Goal: Task Accomplishment & Management: Manage account settings

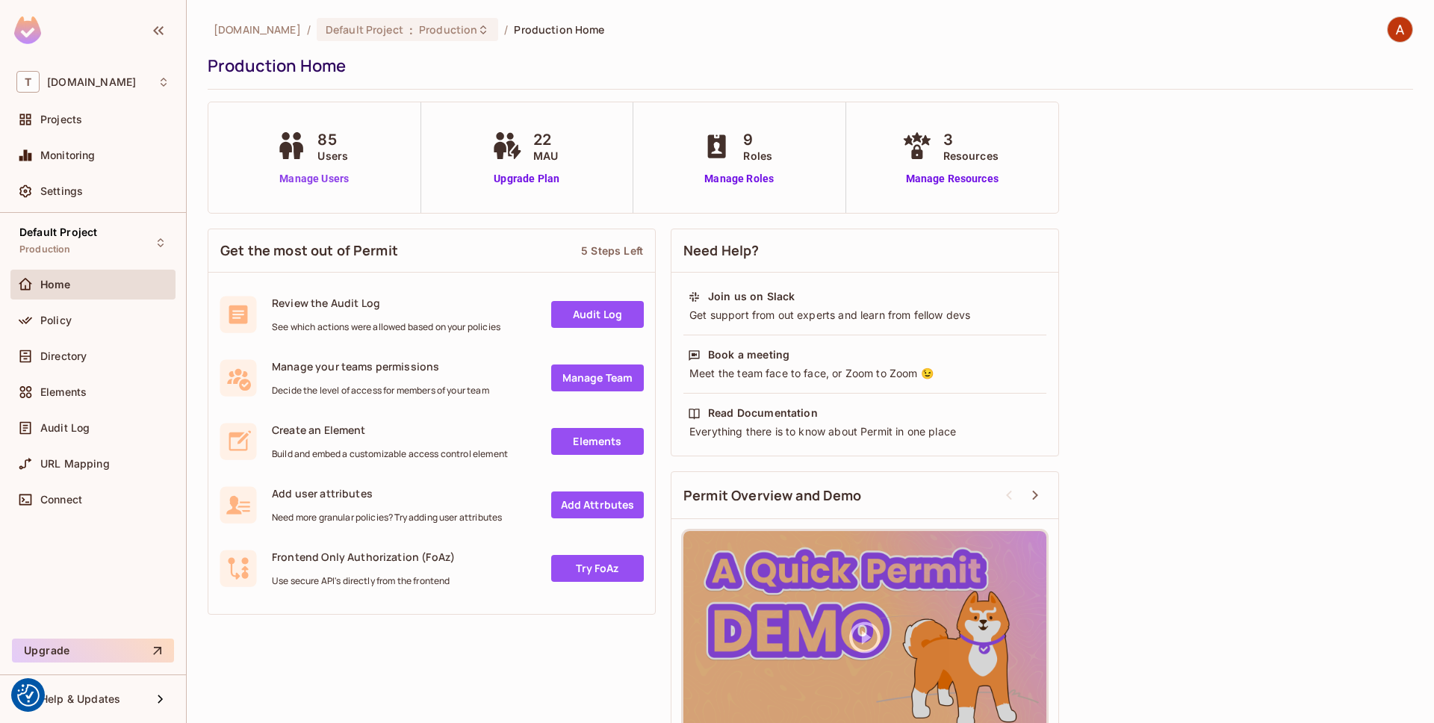
click at [303, 183] on link "Manage Users" at bounding box center [314, 179] width 83 height 16
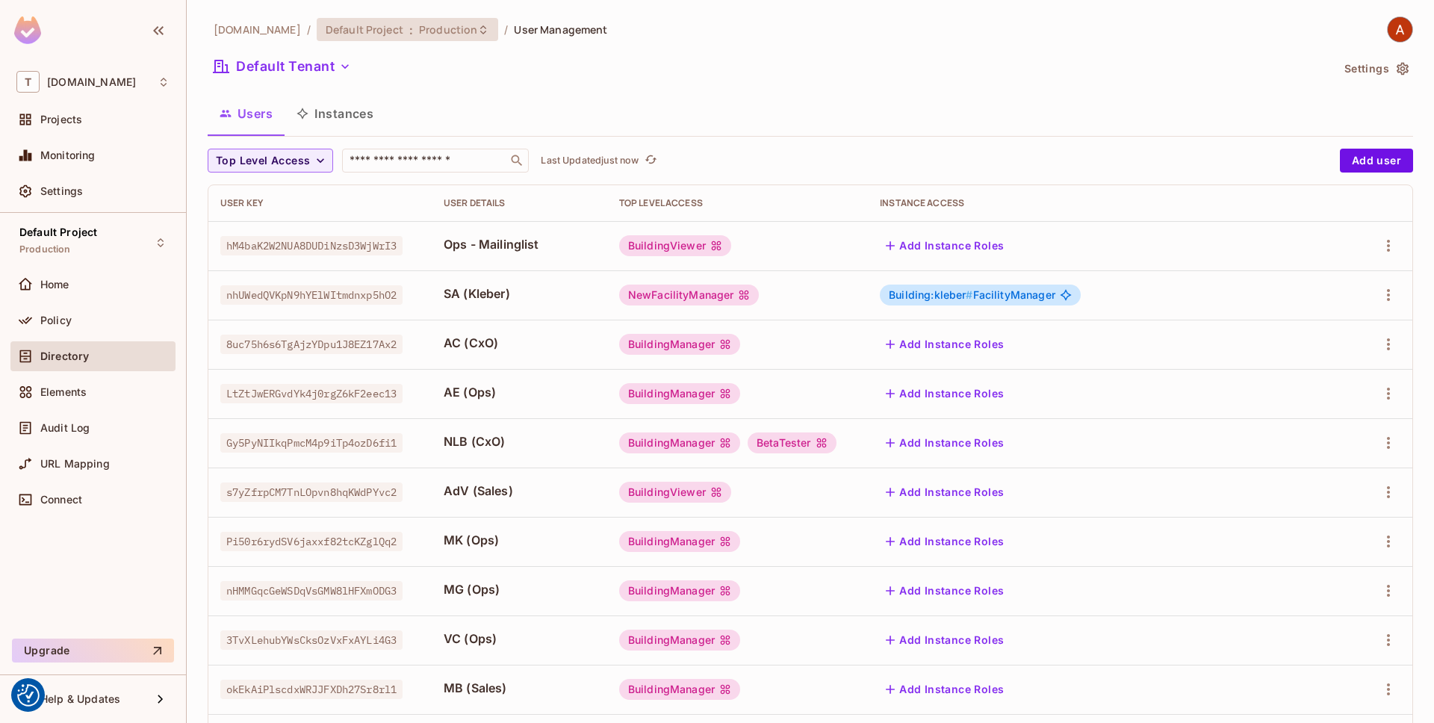
click at [477, 28] on icon at bounding box center [483, 30] width 12 height 12
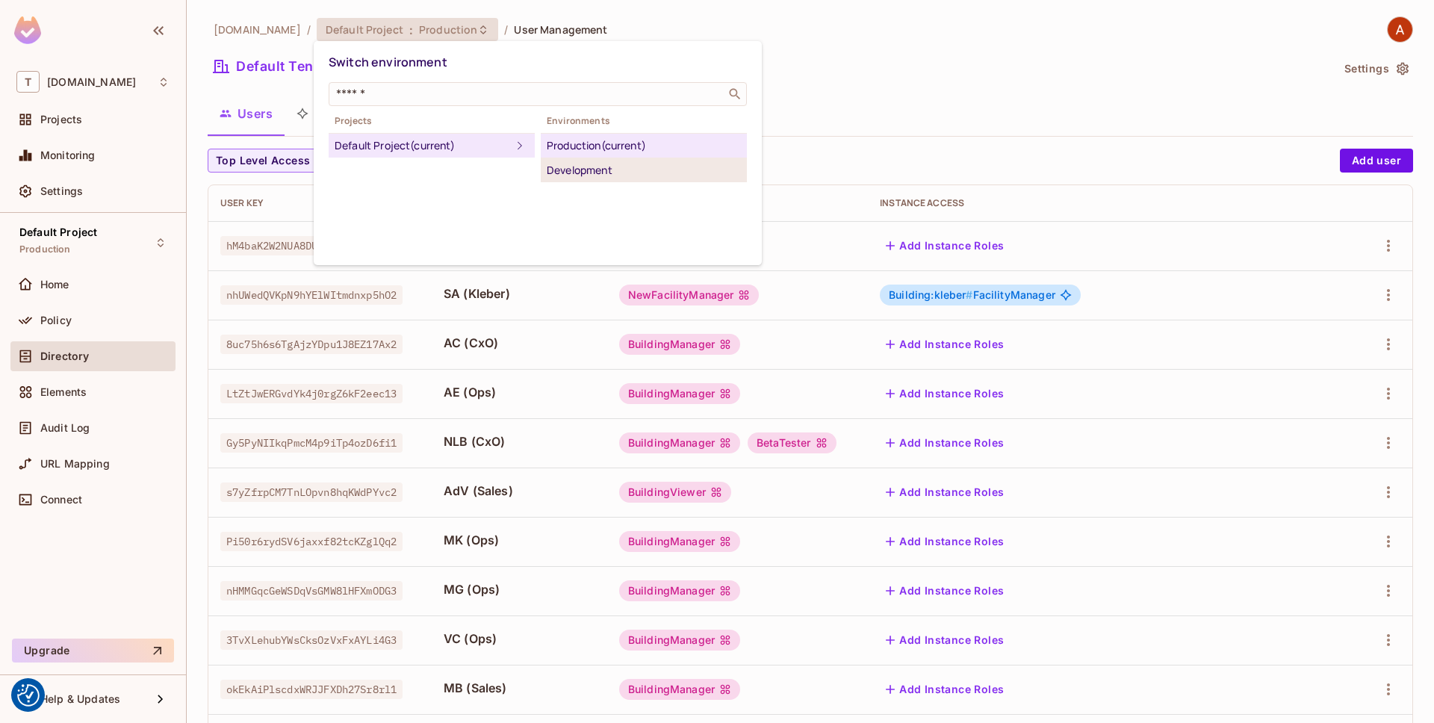
click at [576, 163] on div "Development" at bounding box center [644, 170] width 194 height 18
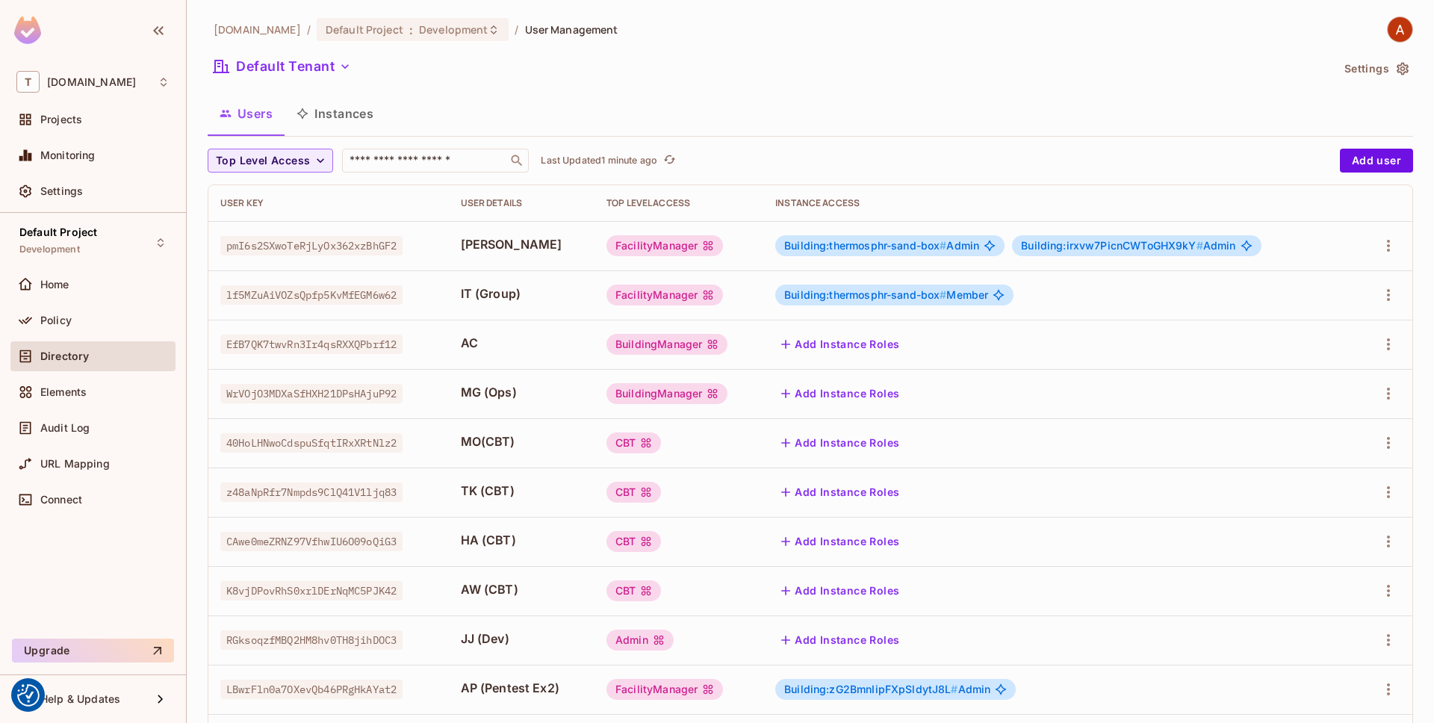
scroll to position [320, 0]
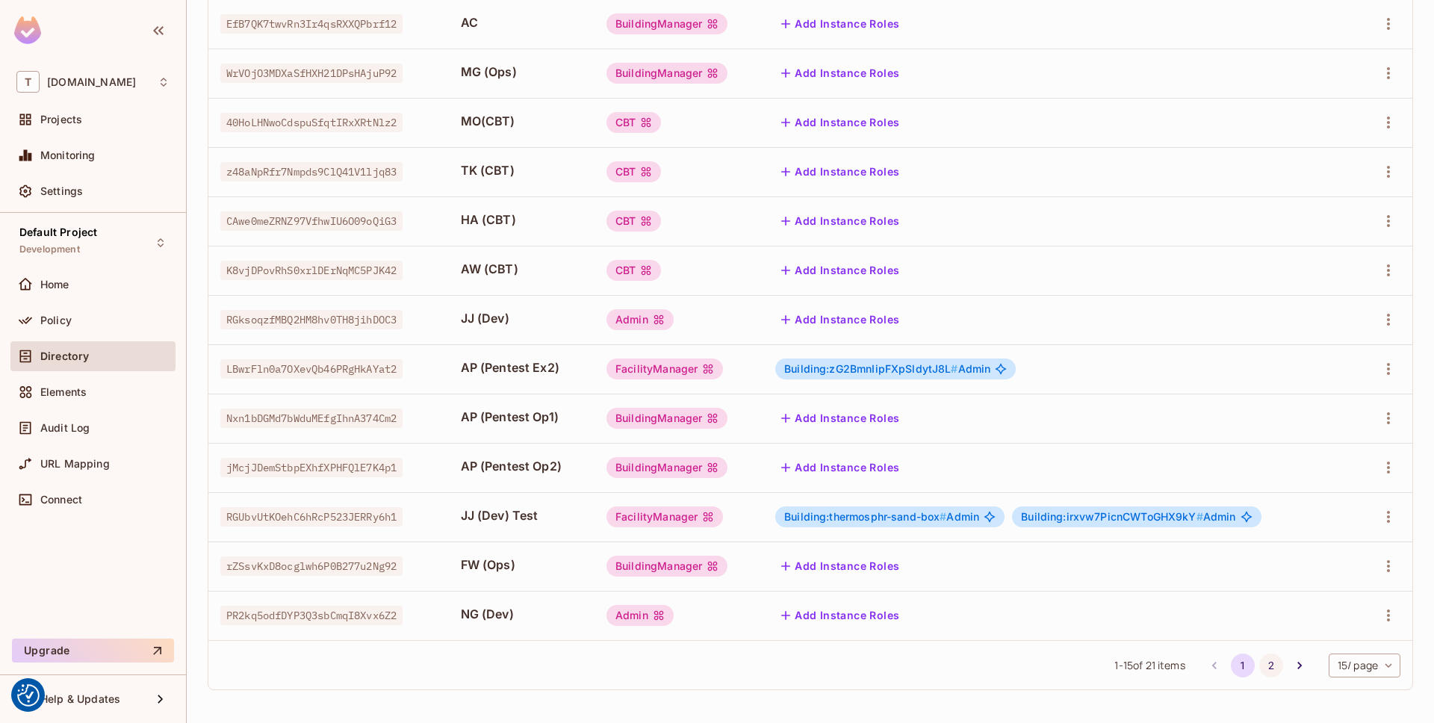
click at [1266, 664] on button "2" at bounding box center [1271, 665] width 24 height 24
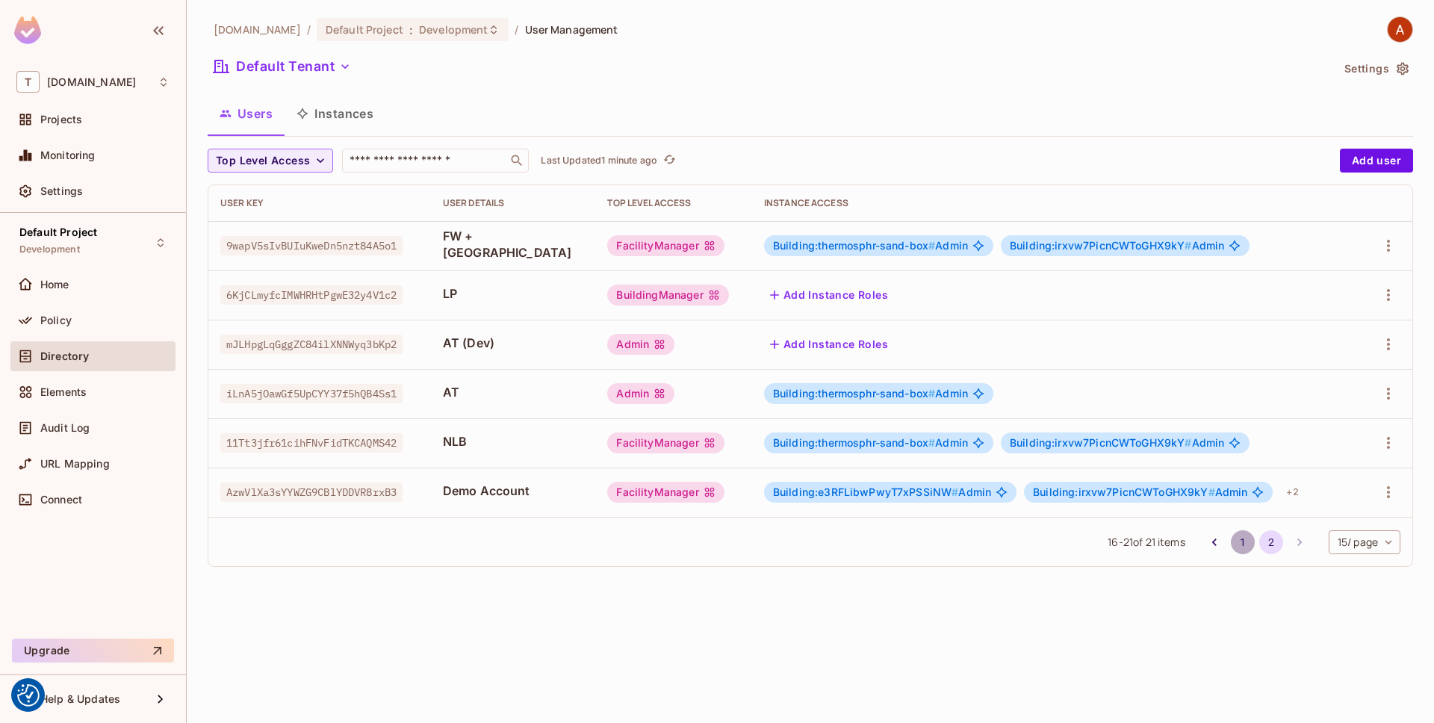
click at [1231, 542] on button "1" at bounding box center [1243, 542] width 24 height 24
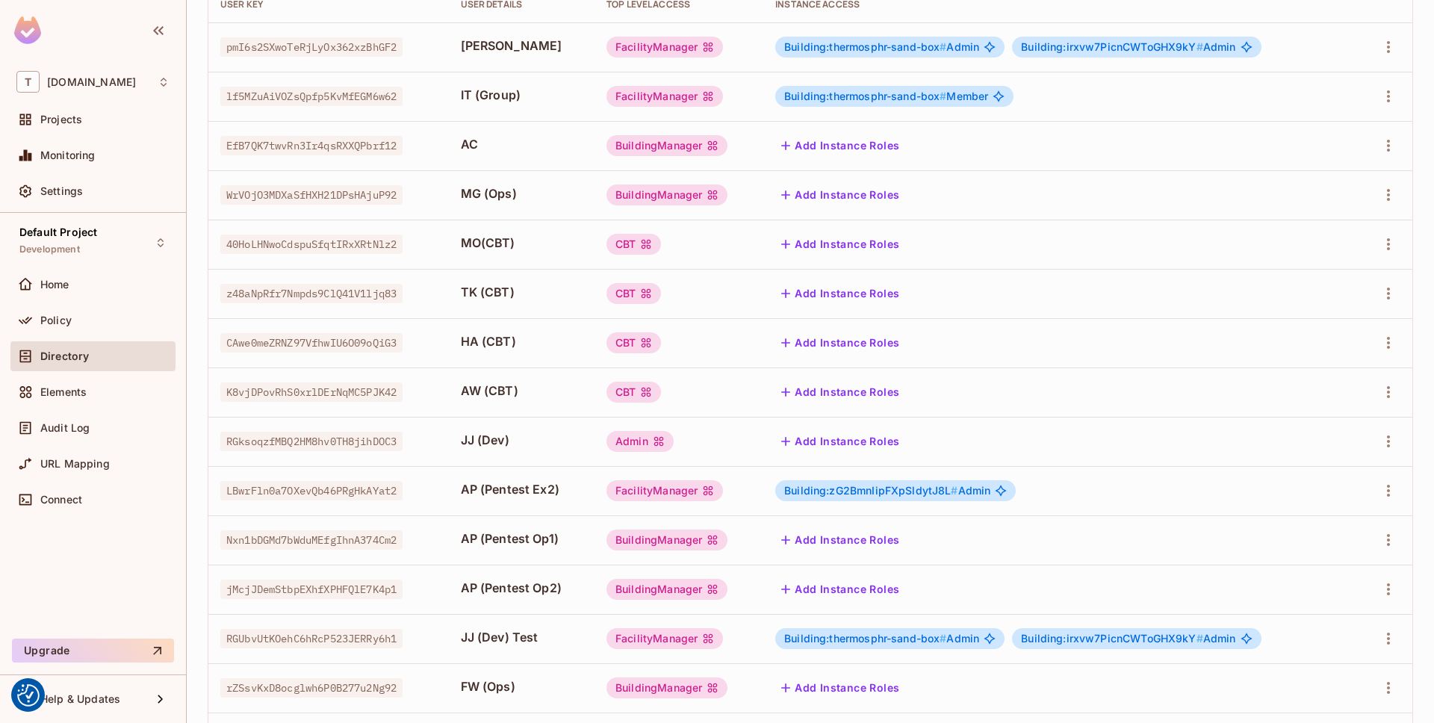
scroll to position [320, 0]
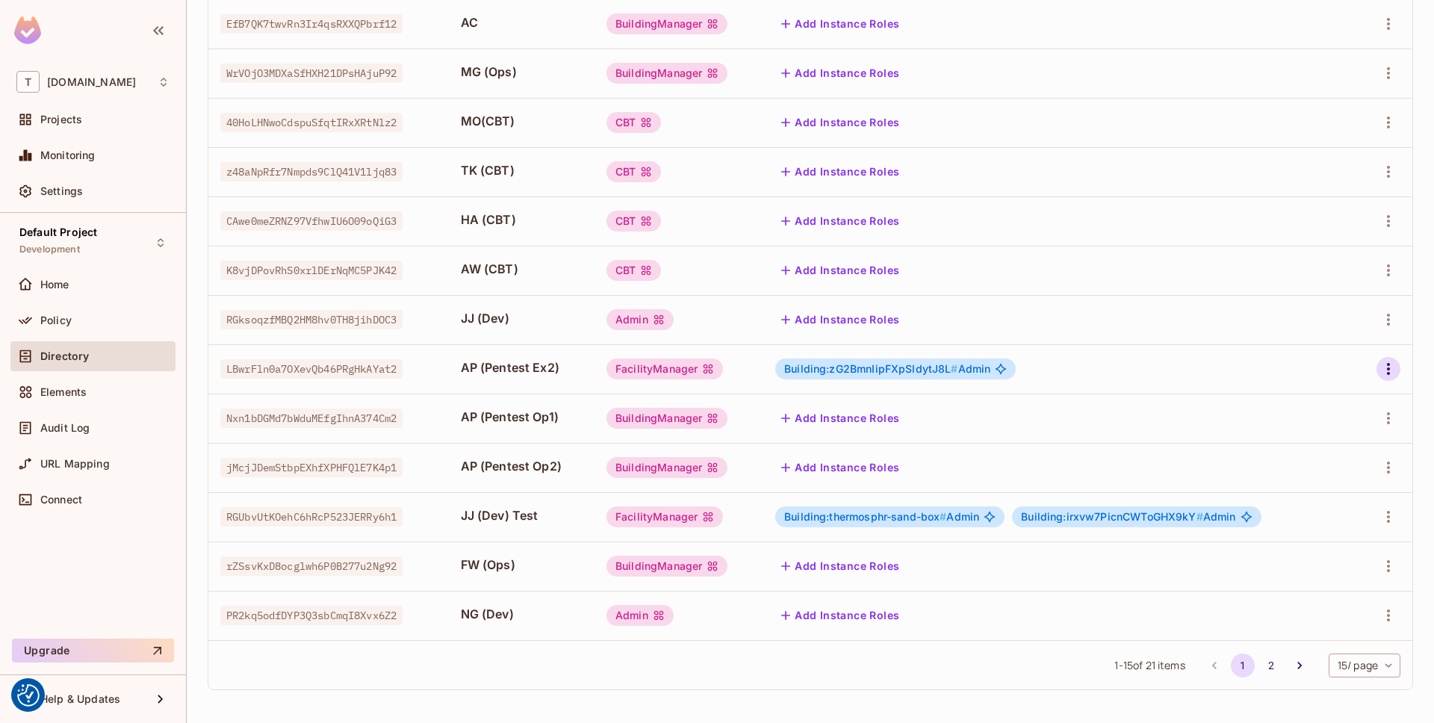
click at [1387, 373] on icon "button" at bounding box center [1388, 369] width 3 height 12
click at [1075, 369] on div at bounding box center [717, 361] width 1434 height 723
